Goal: Task Accomplishment & Management: Use online tool/utility

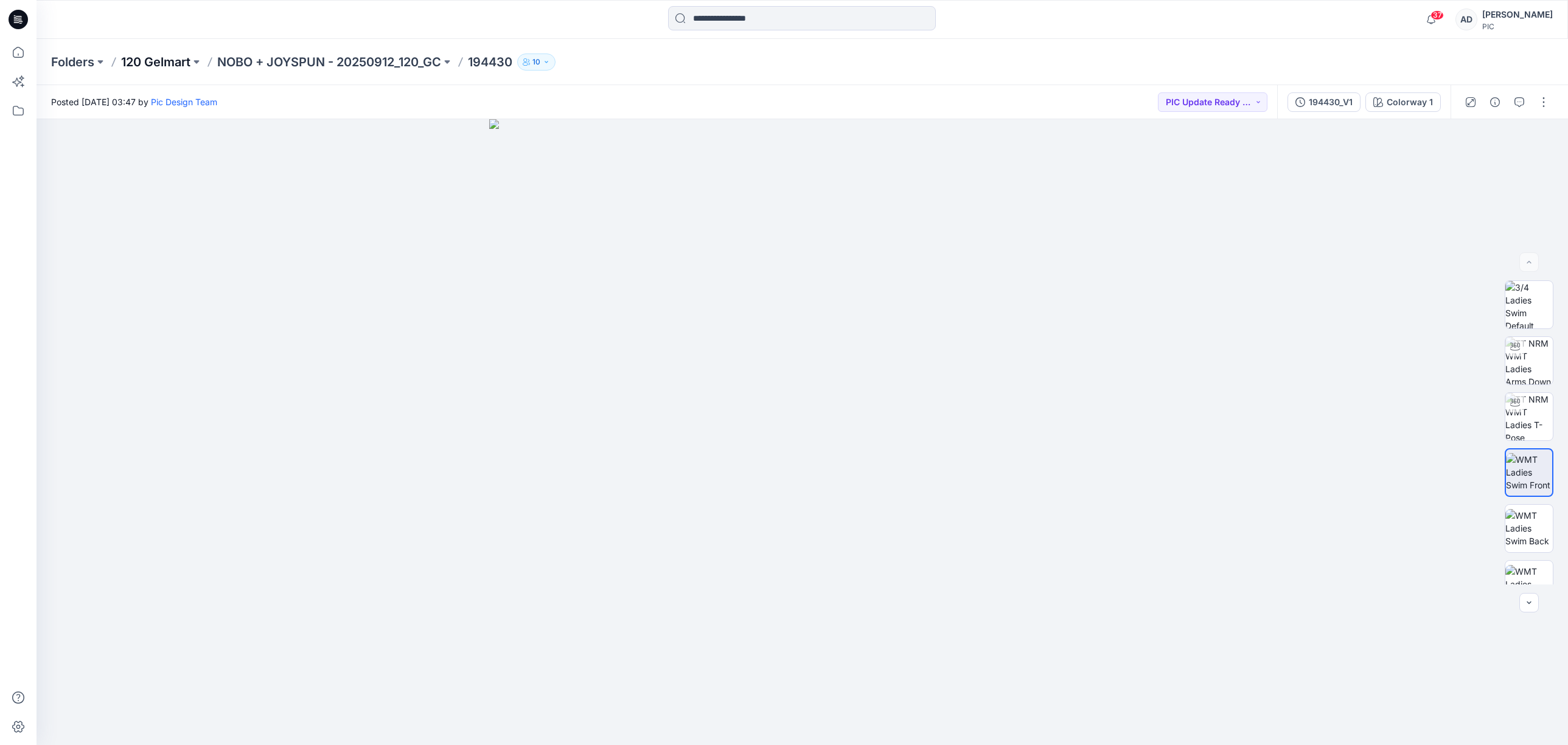
click at [174, 62] on p "120 Gelmart" at bounding box center [156, 62] width 70 height 17
click at [332, 62] on p "NOBO + JOYSPUN - 20250912_120_GC" at bounding box center [328, 62] width 224 height 17
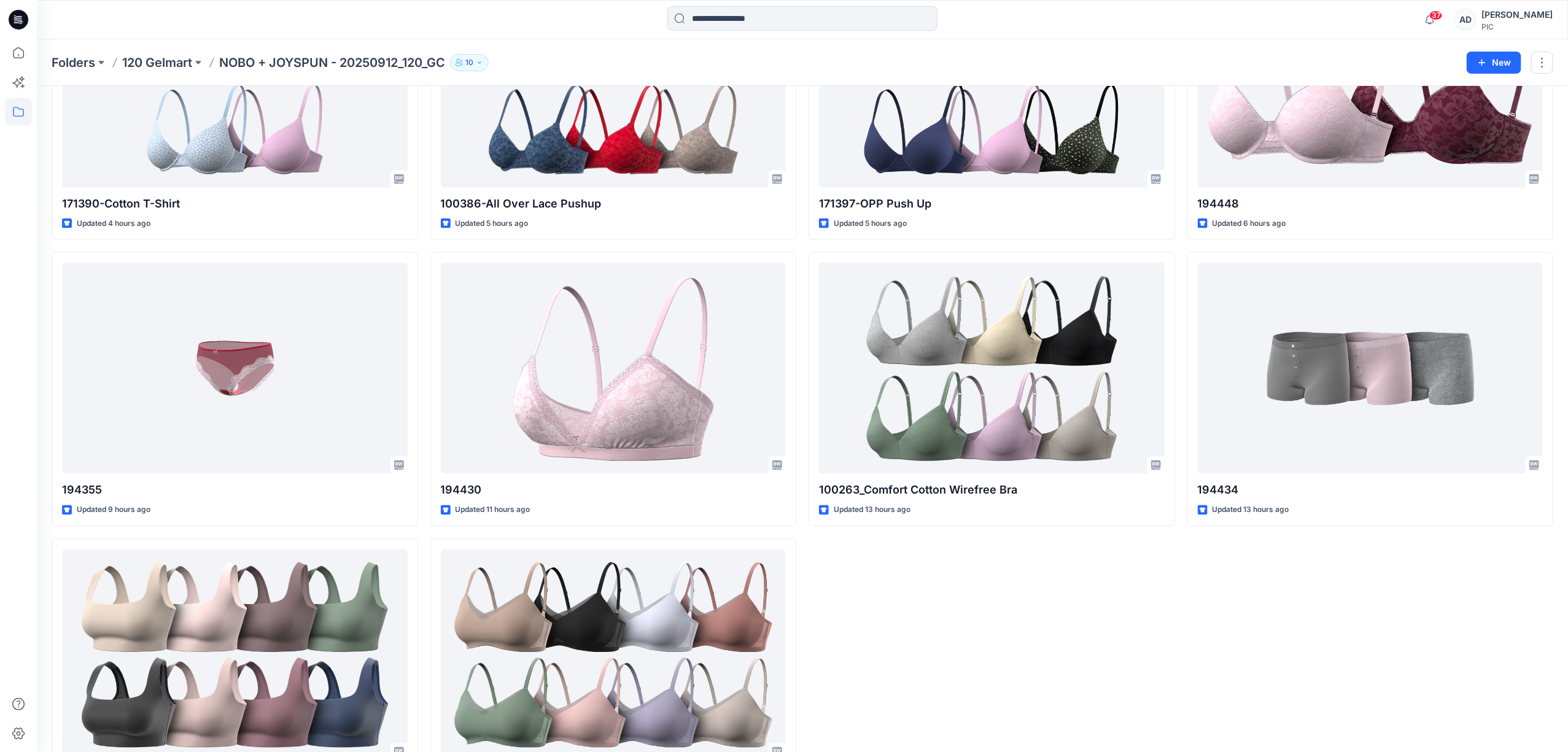
scroll to position [1105, 0]
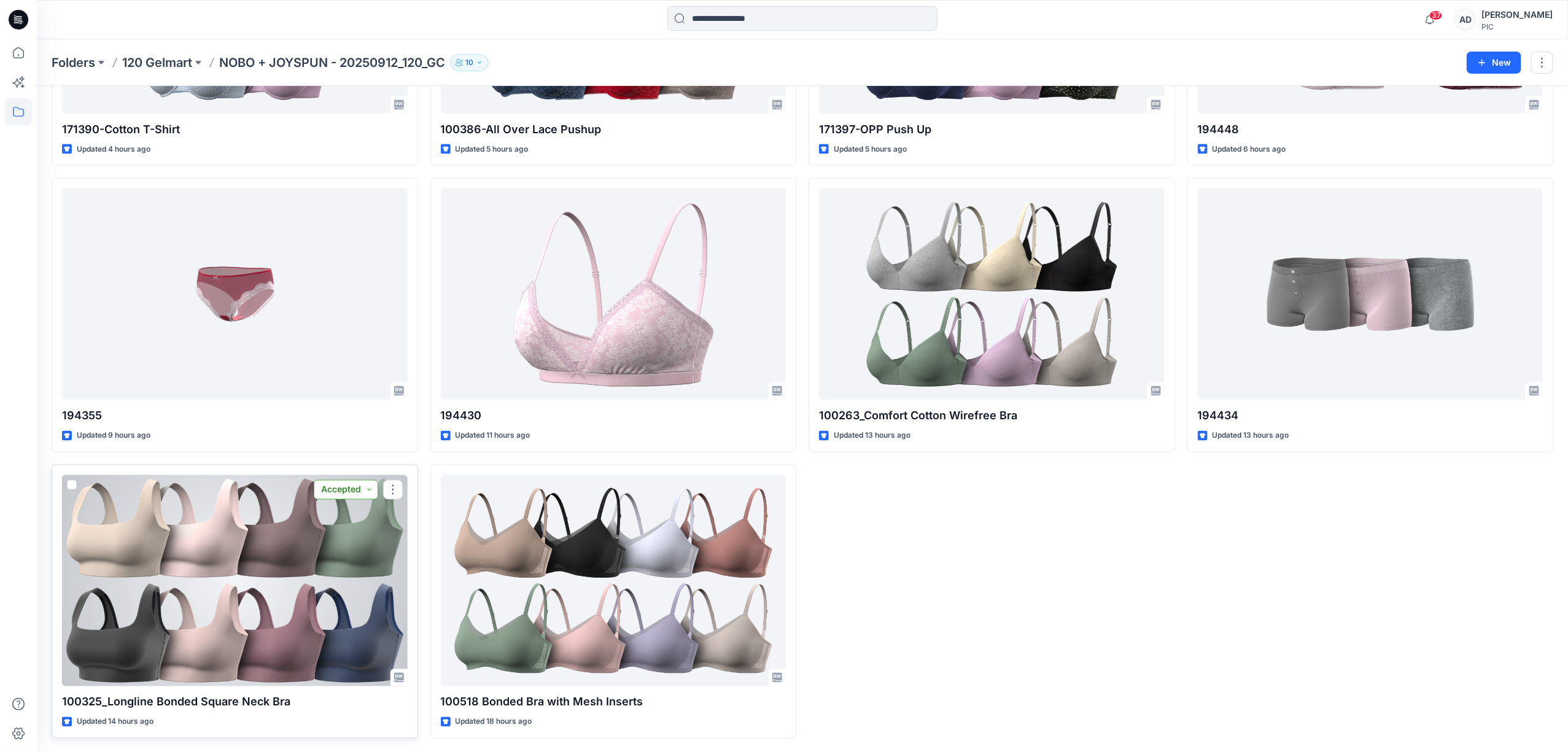
click at [366, 493] on button "Accepted" at bounding box center [346, 489] width 65 height 20
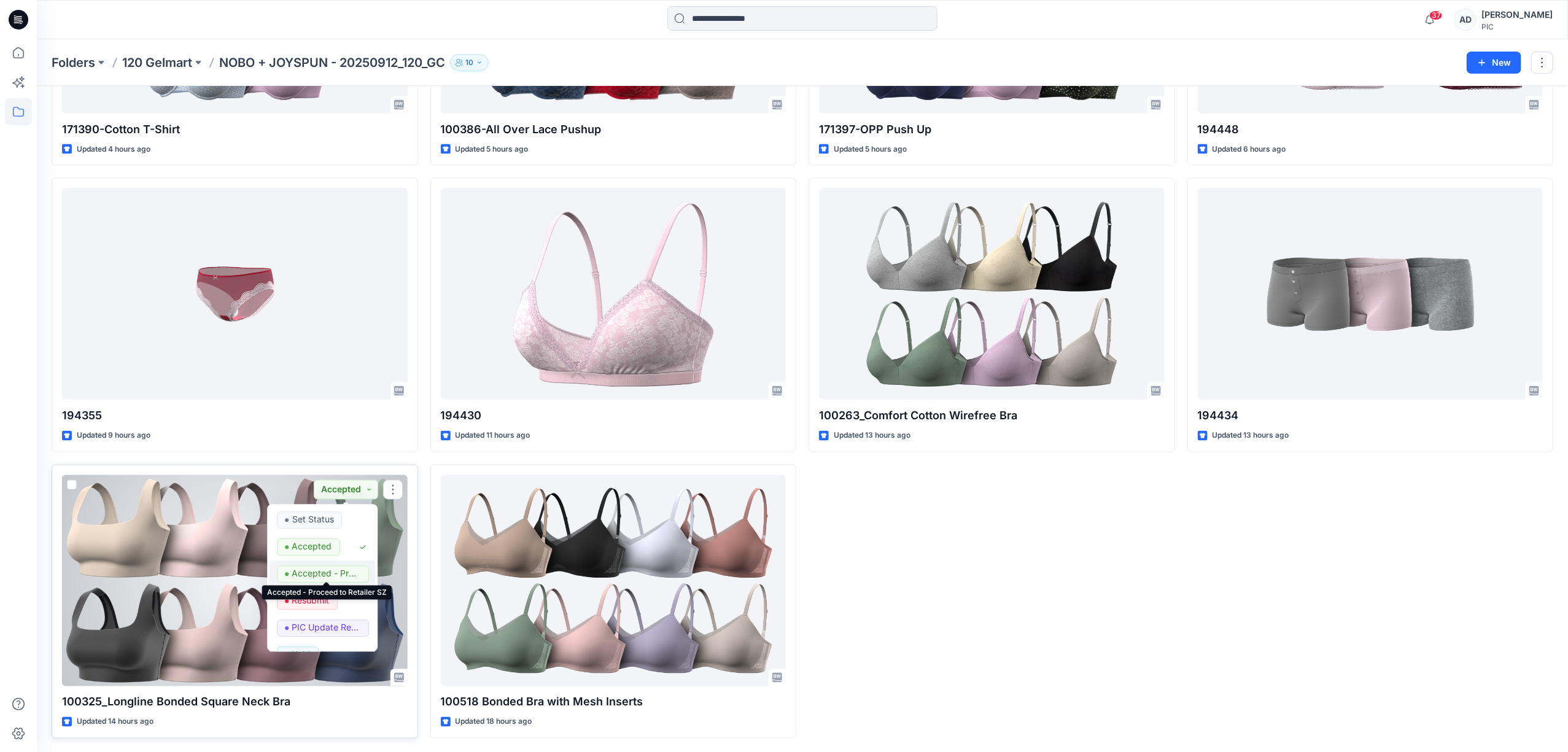
click at [348, 568] on p "Accepted - Proceed to Retailer SZ" at bounding box center [327, 573] width 69 height 16
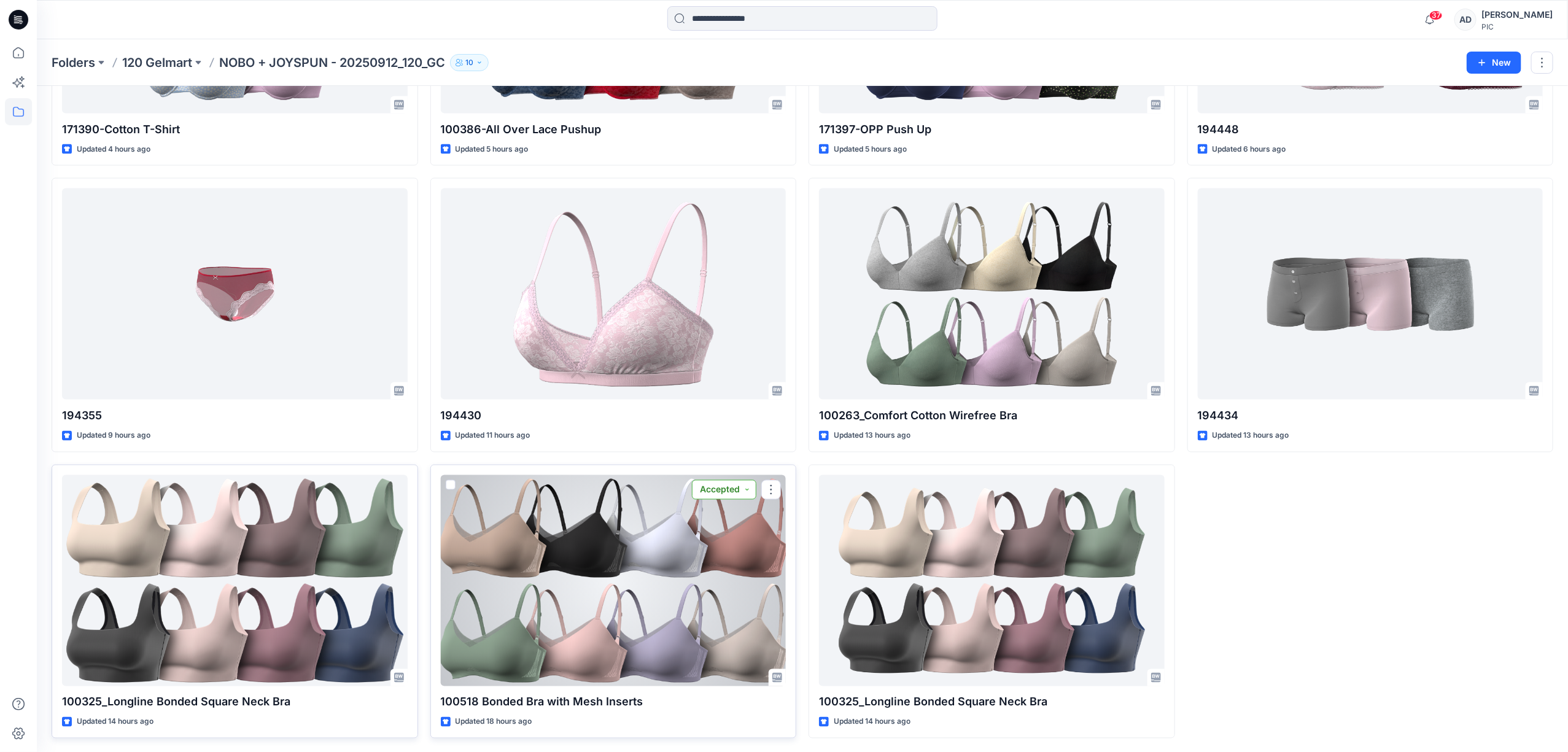
click at [744, 493] on button "Accepted" at bounding box center [724, 489] width 65 height 20
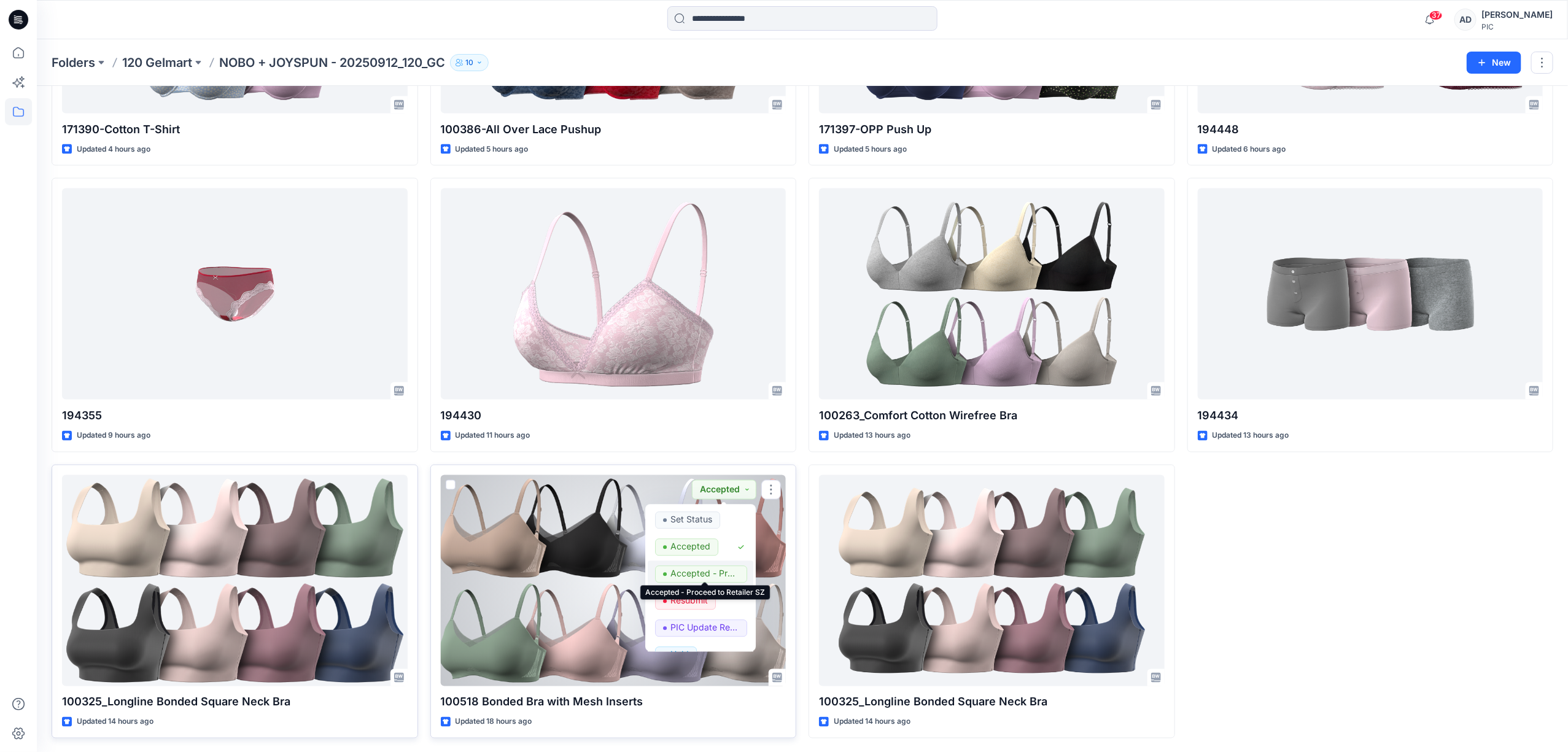
click at [722, 571] on p "Accepted - Proceed to Retailer SZ" at bounding box center [705, 573] width 69 height 16
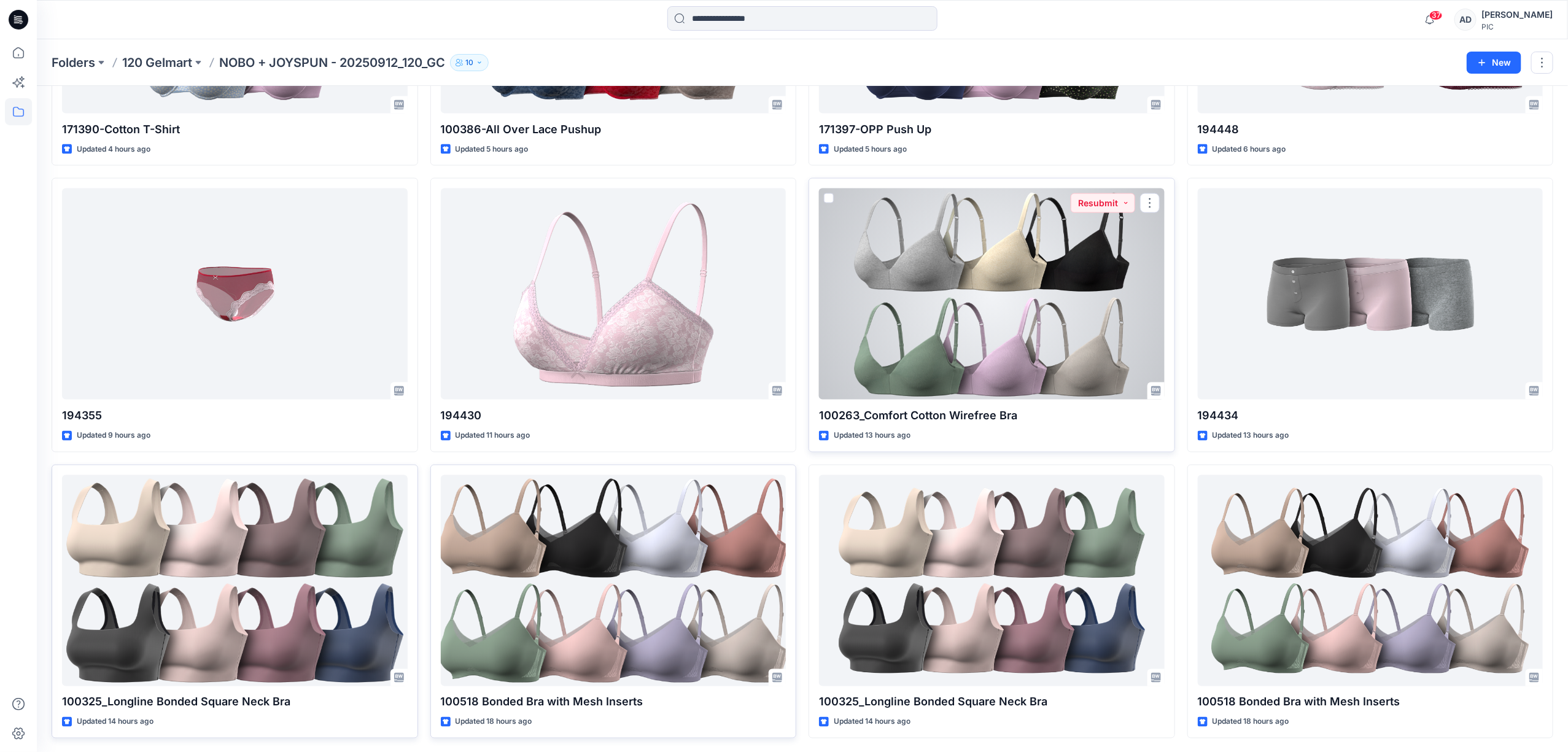
click at [1090, 299] on div at bounding box center [991, 294] width 346 height 211
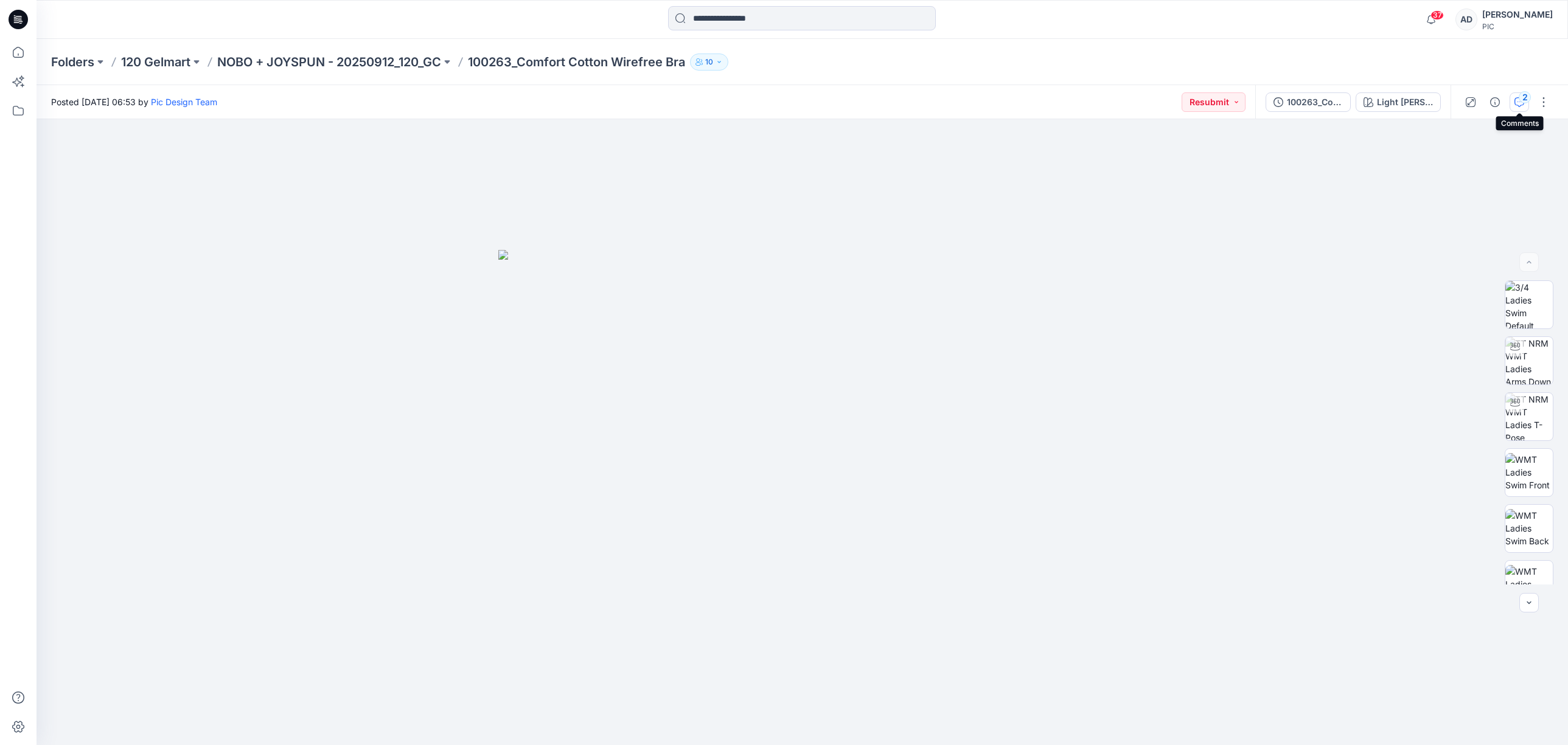
click at [1521, 101] on div "2" at bounding box center [1524, 97] width 12 height 12
